Goal: Information Seeking & Learning: Learn about a topic

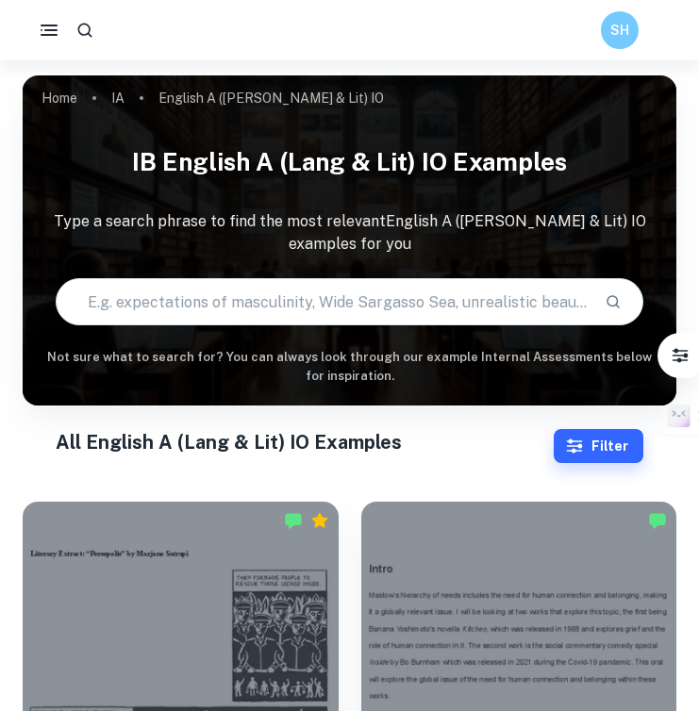
click at [283, 277] on input "text" at bounding box center [324, 301] width 534 height 53
type input "mom"
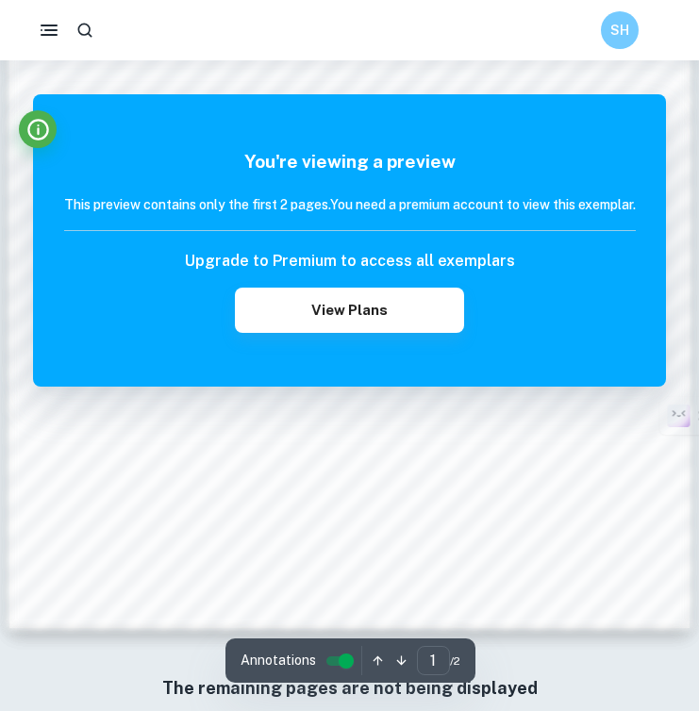
scroll to position [1432, 0]
